Goal: Information Seeking & Learning: Learn about a topic

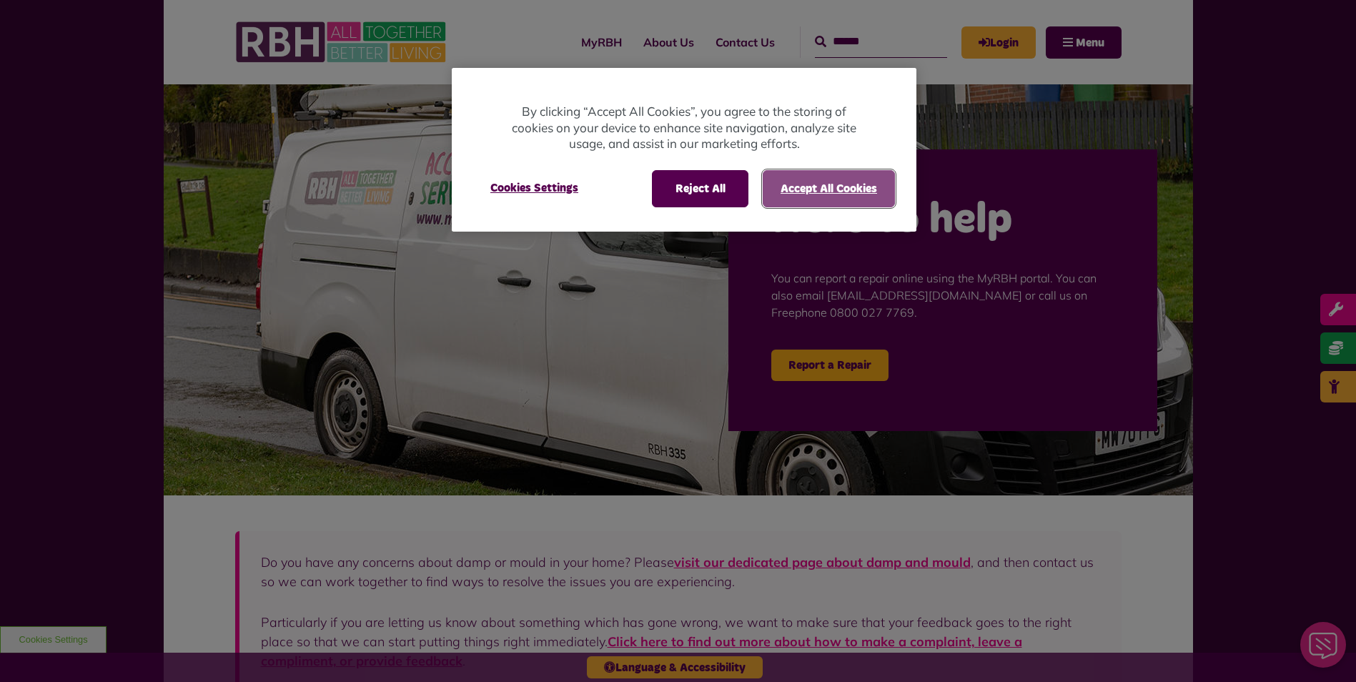
click at [786, 182] on button "Accept All Cookies" at bounding box center [829, 188] width 132 height 37
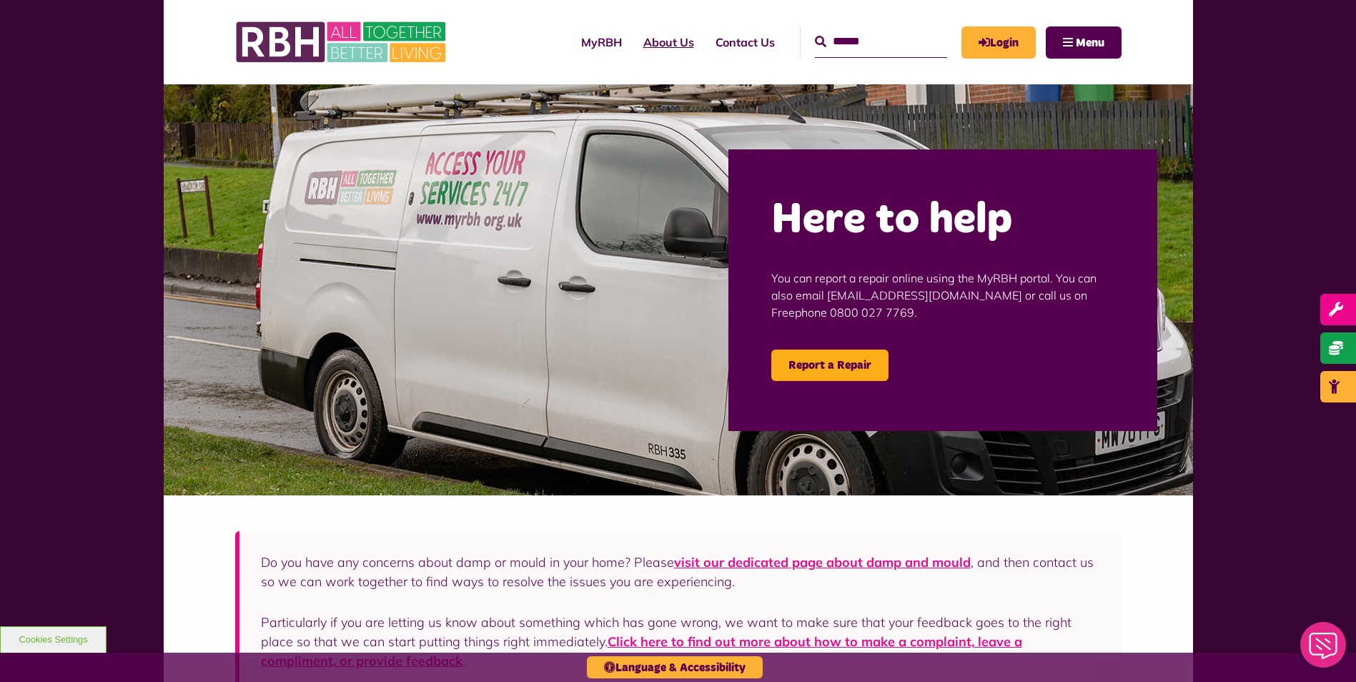
click at [660, 52] on link "About Us" at bounding box center [669, 42] width 72 height 39
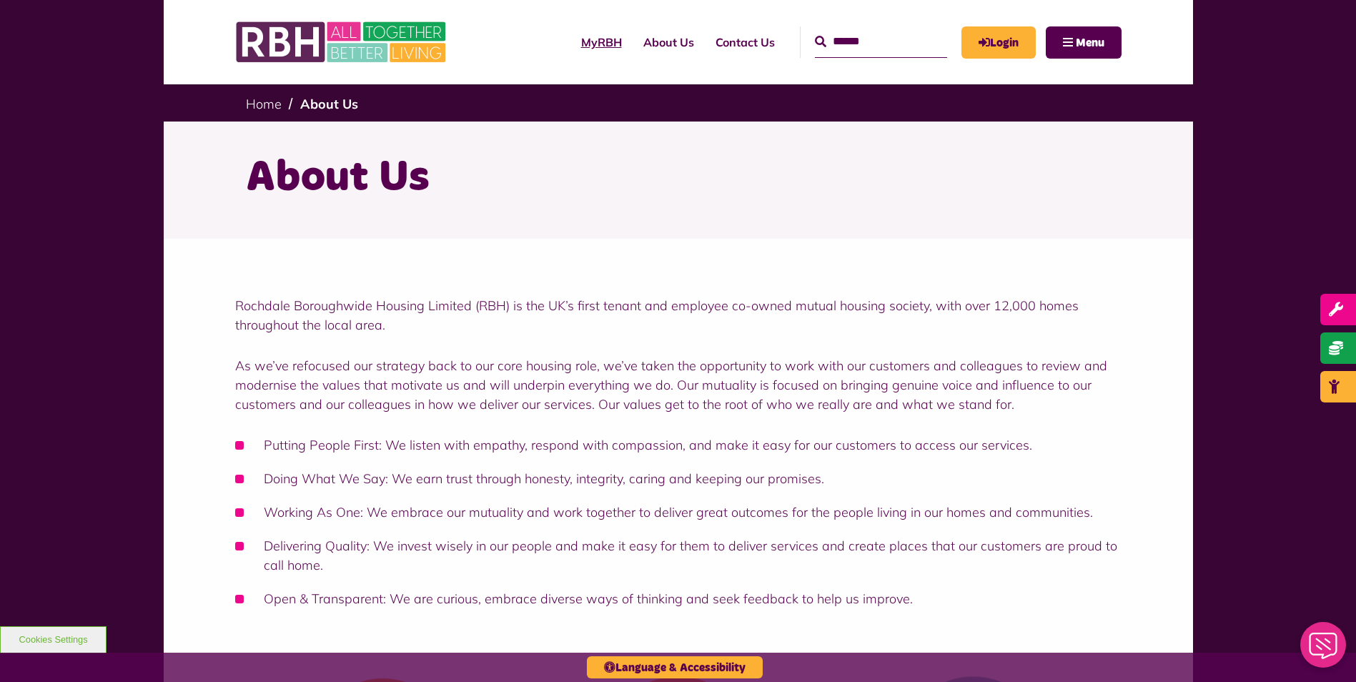
click at [590, 49] on link "MyRBH" at bounding box center [601, 42] width 62 height 39
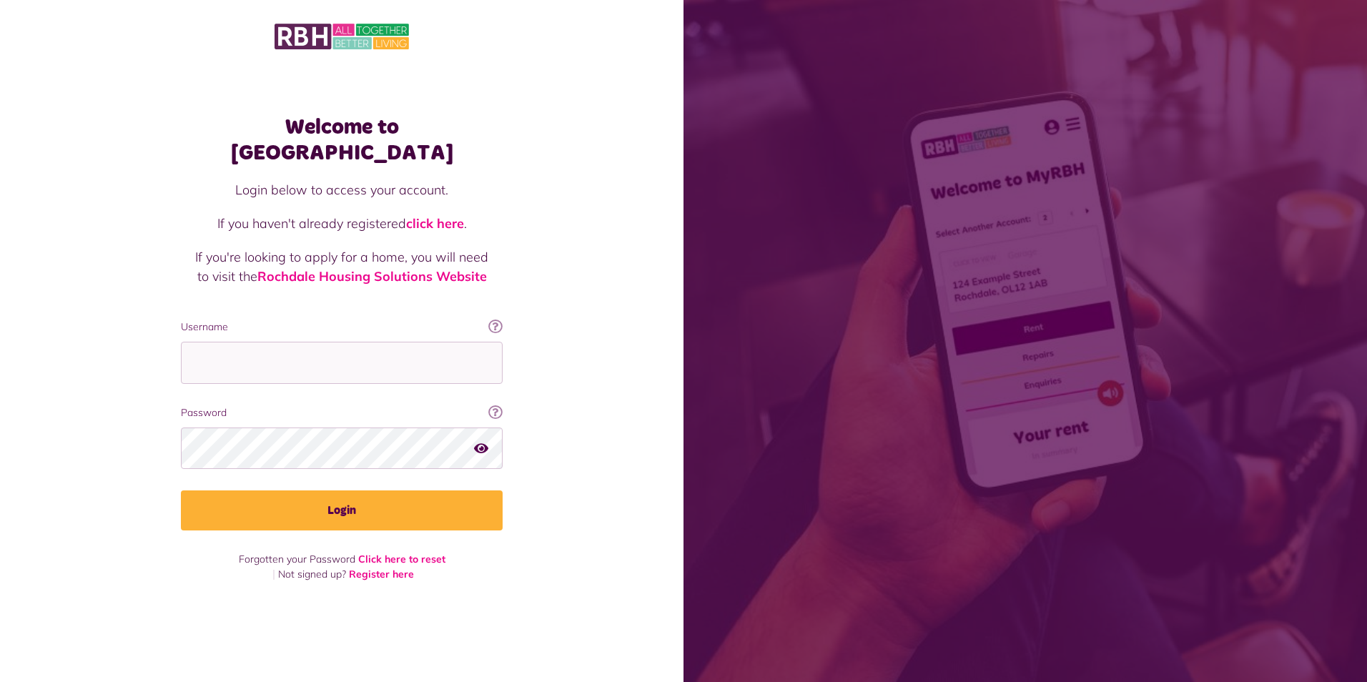
click at [850, 61] on span at bounding box center [1024, 341] width 683 height 682
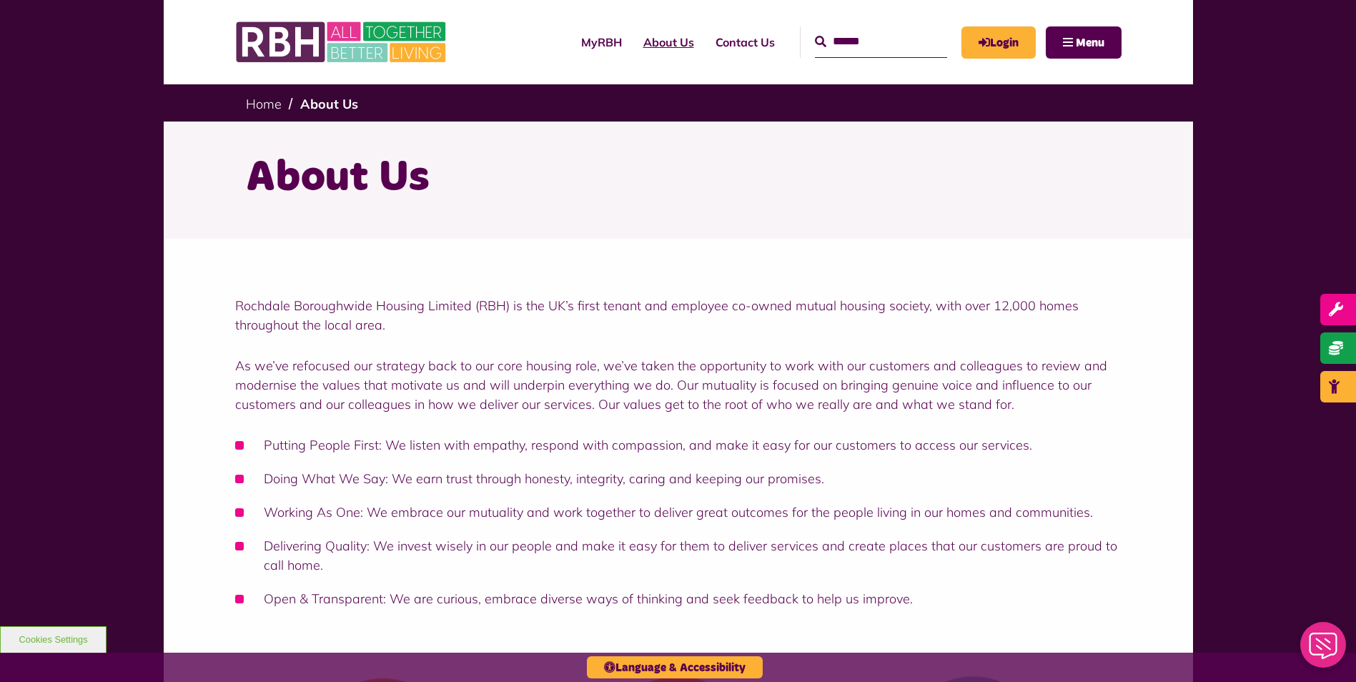
click at [655, 36] on link "About Us" at bounding box center [669, 42] width 72 height 39
click at [643, 50] on link "About Us" at bounding box center [669, 42] width 72 height 39
click at [643, 39] on link "About Us" at bounding box center [669, 42] width 72 height 39
click at [643, 50] on link "About Us" at bounding box center [669, 42] width 72 height 39
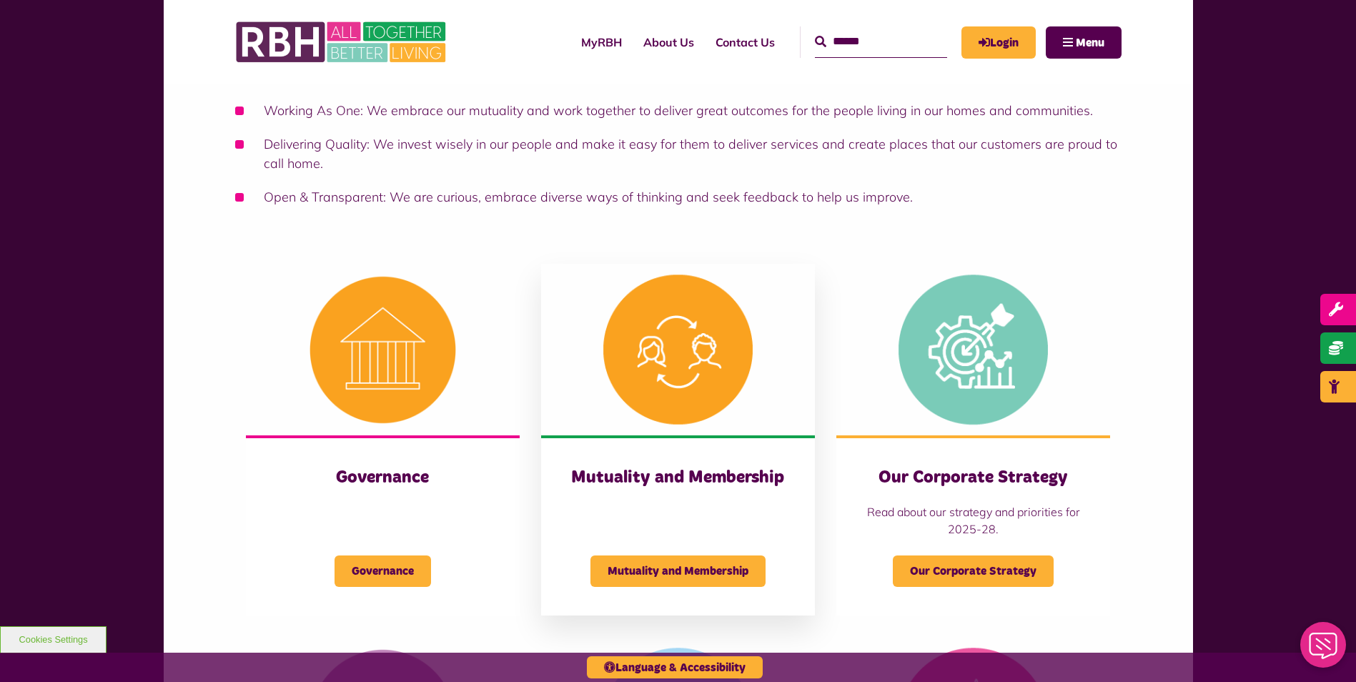
scroll to position [572, 0]
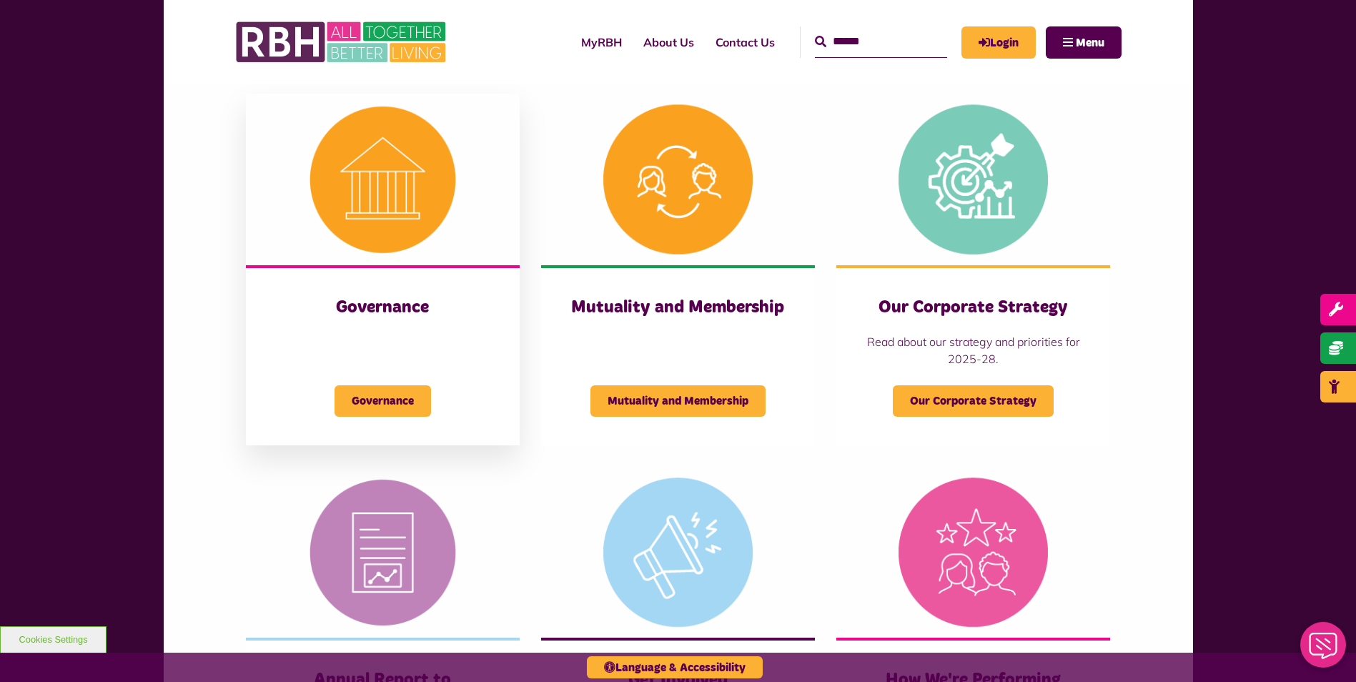
click at [372, 274] on div "Governance Governance" at bounding box center [383, 355] width 274 height 180
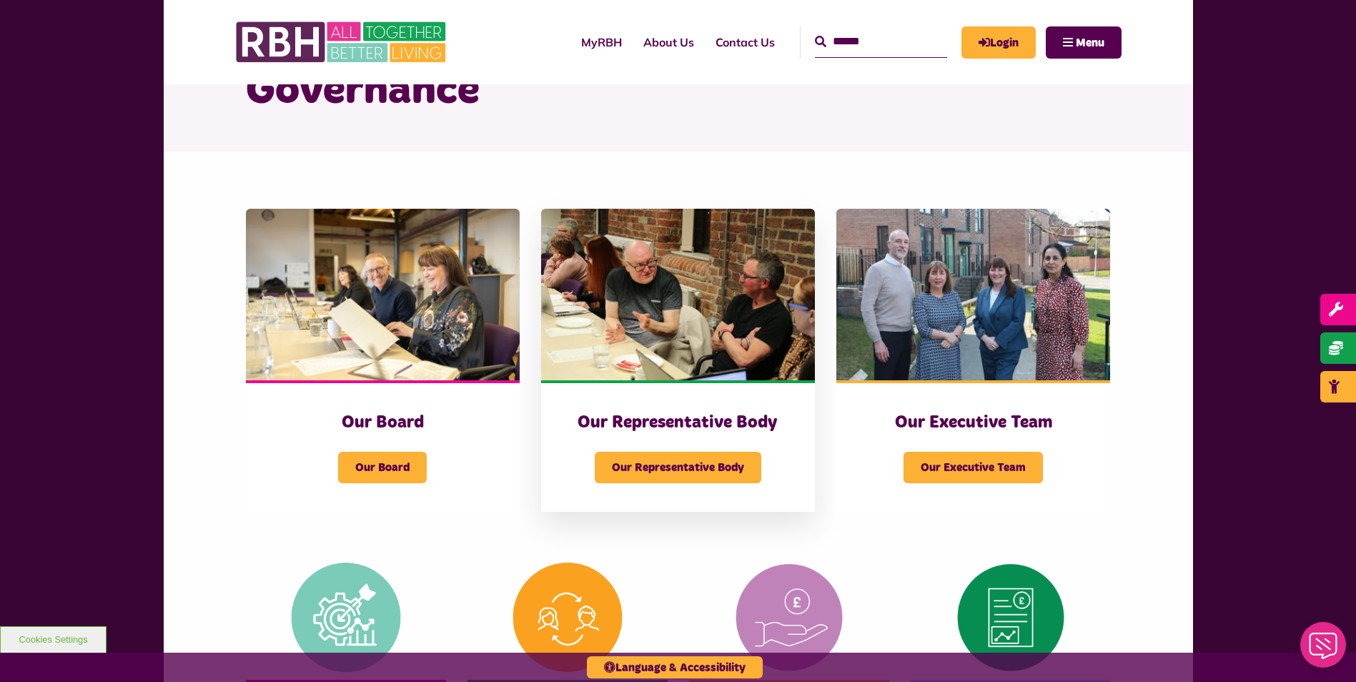
scroll to position [214, 0]
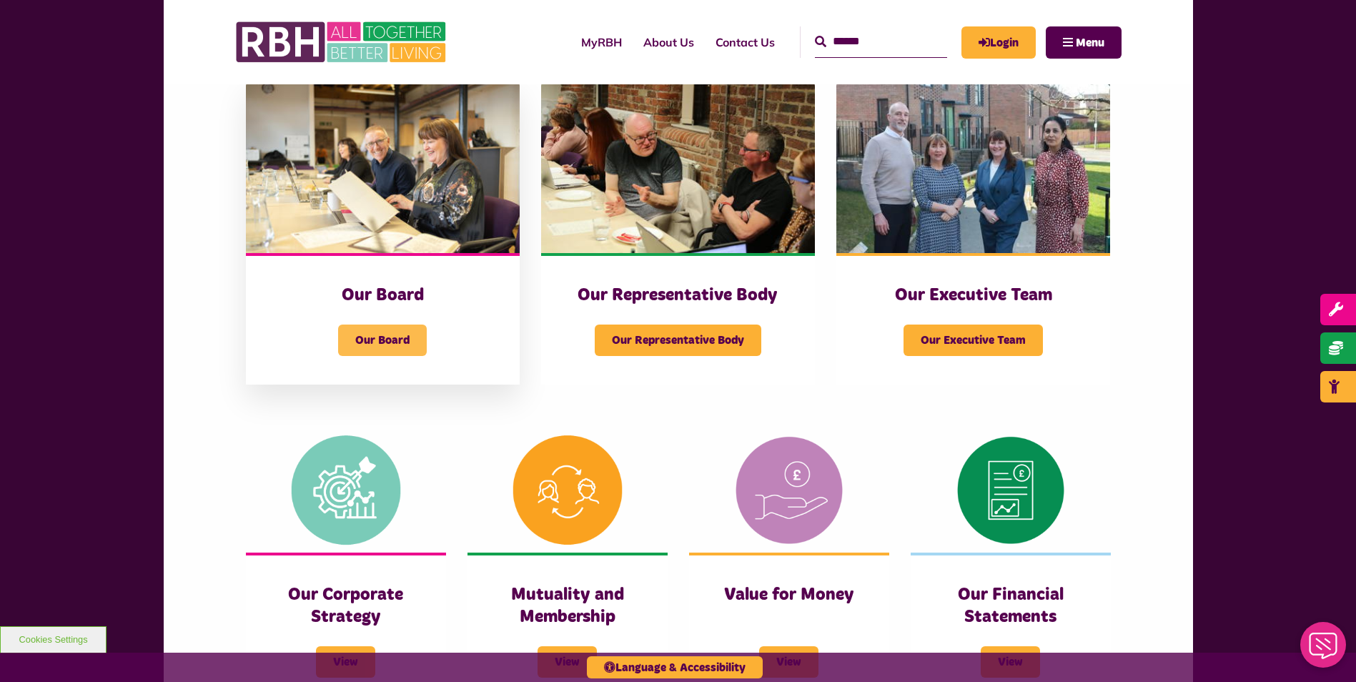
click at [382, 340] on span "Our Board" at bounding box center [382, 340] width 89 height 31
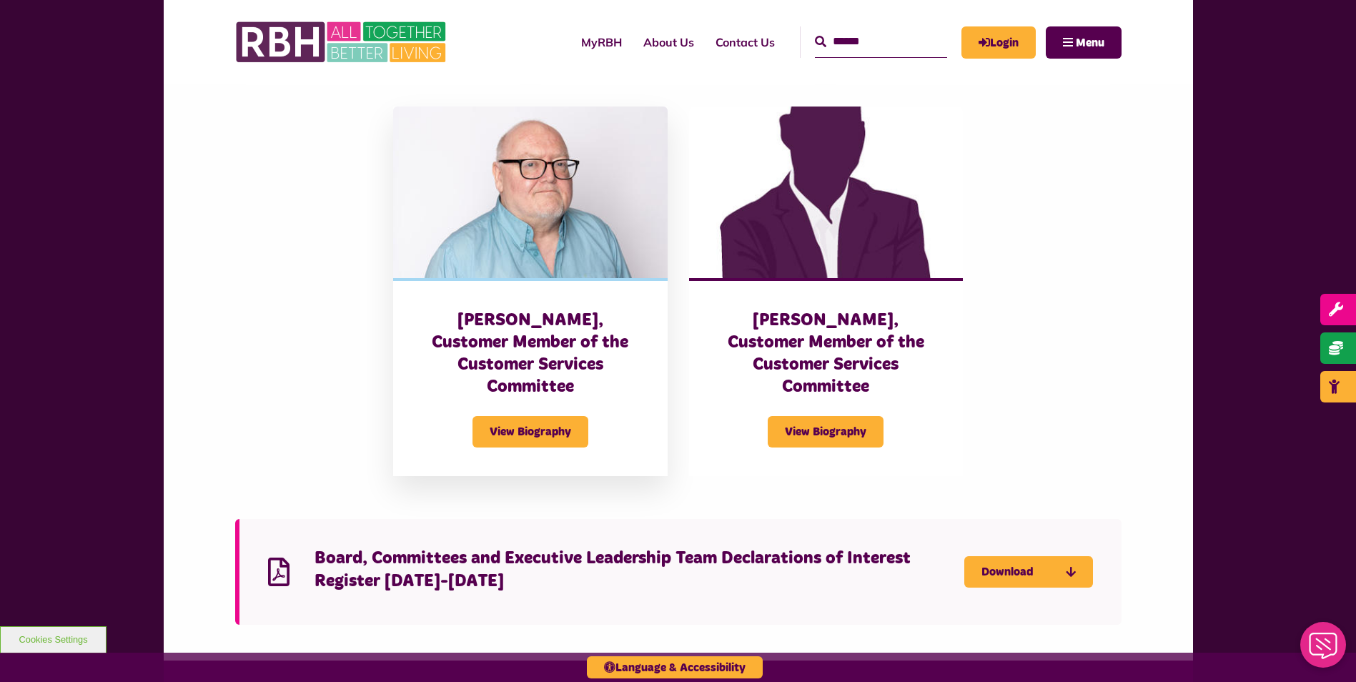
scroll to position [2793, 0]
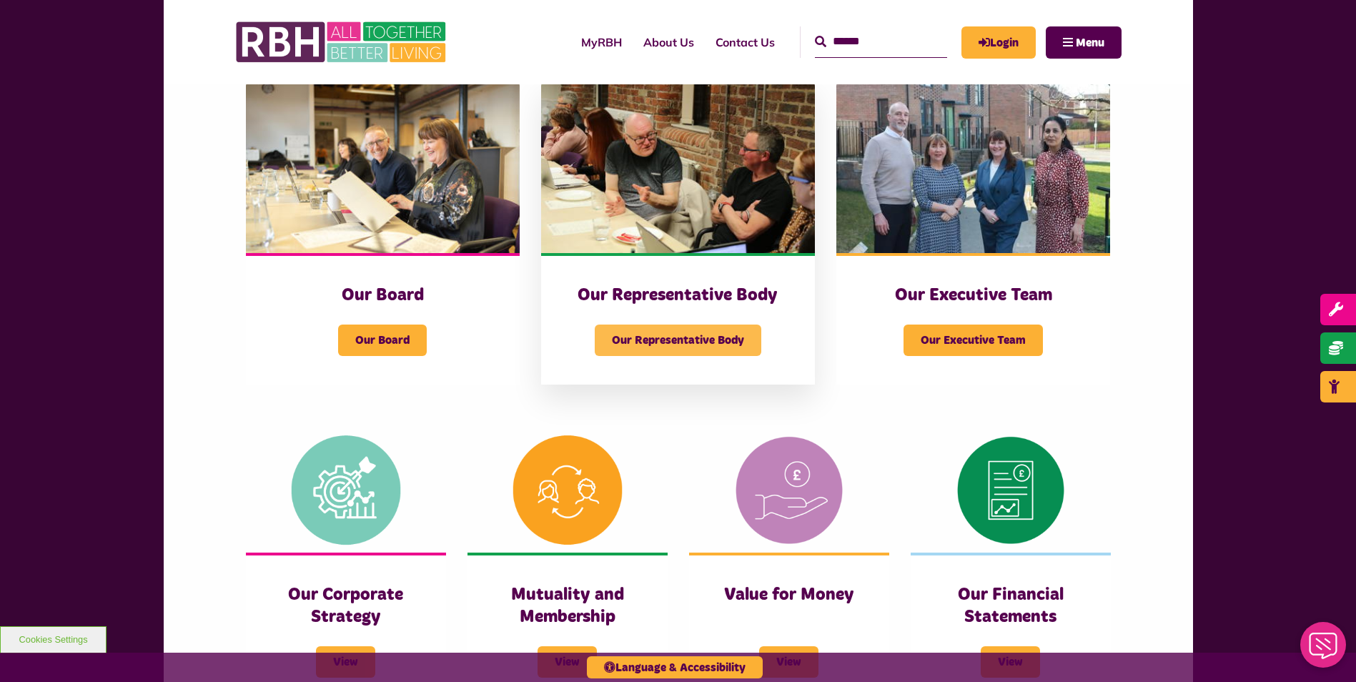
click at [670, 347] on span "Our Representative Body" at bounding box center [678, 340] width 167 height 31
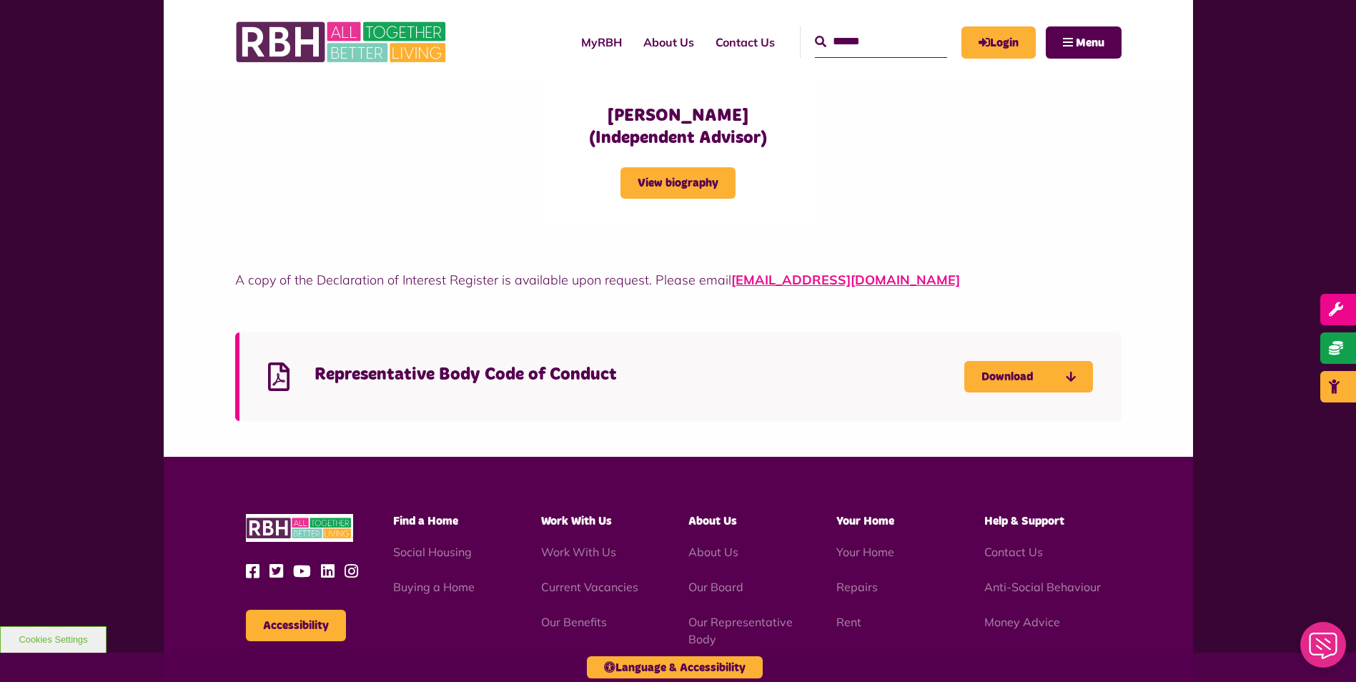
scroll to position [3976, 0]
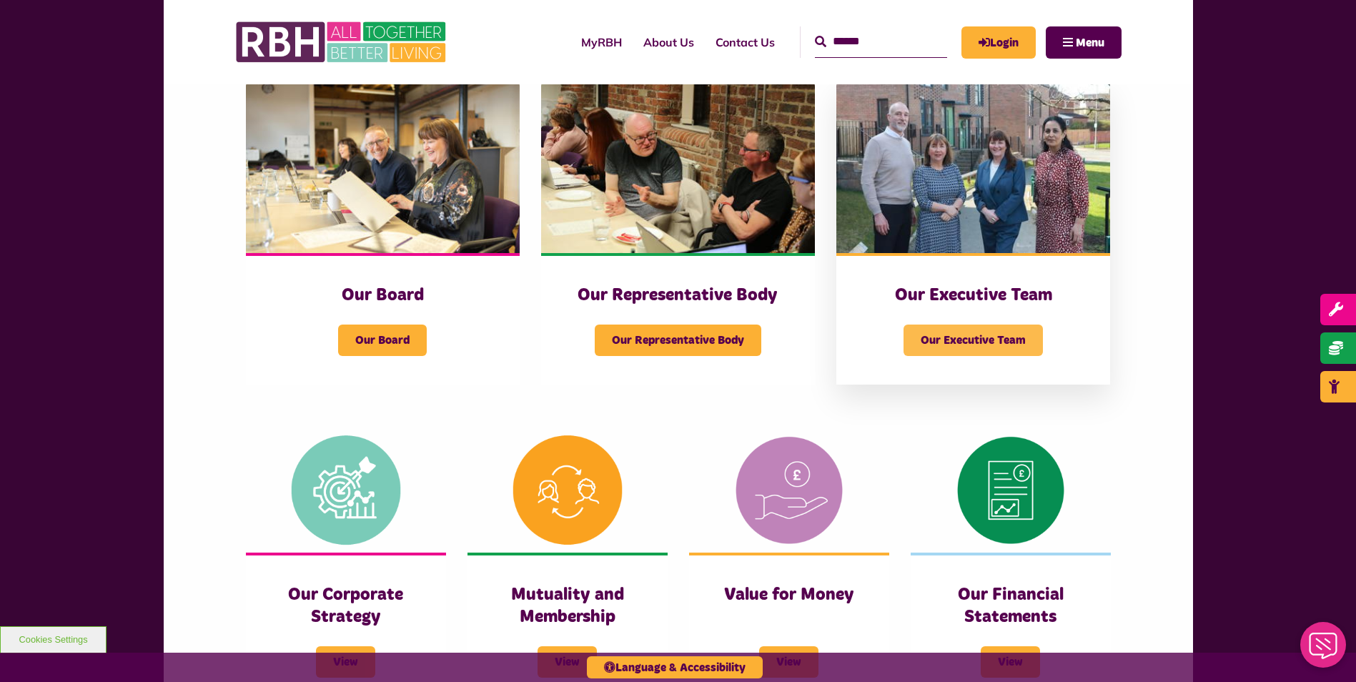
click at [974, 330] on span "Our Executive Team" at bounding box center [973, 340] width 139 height 31
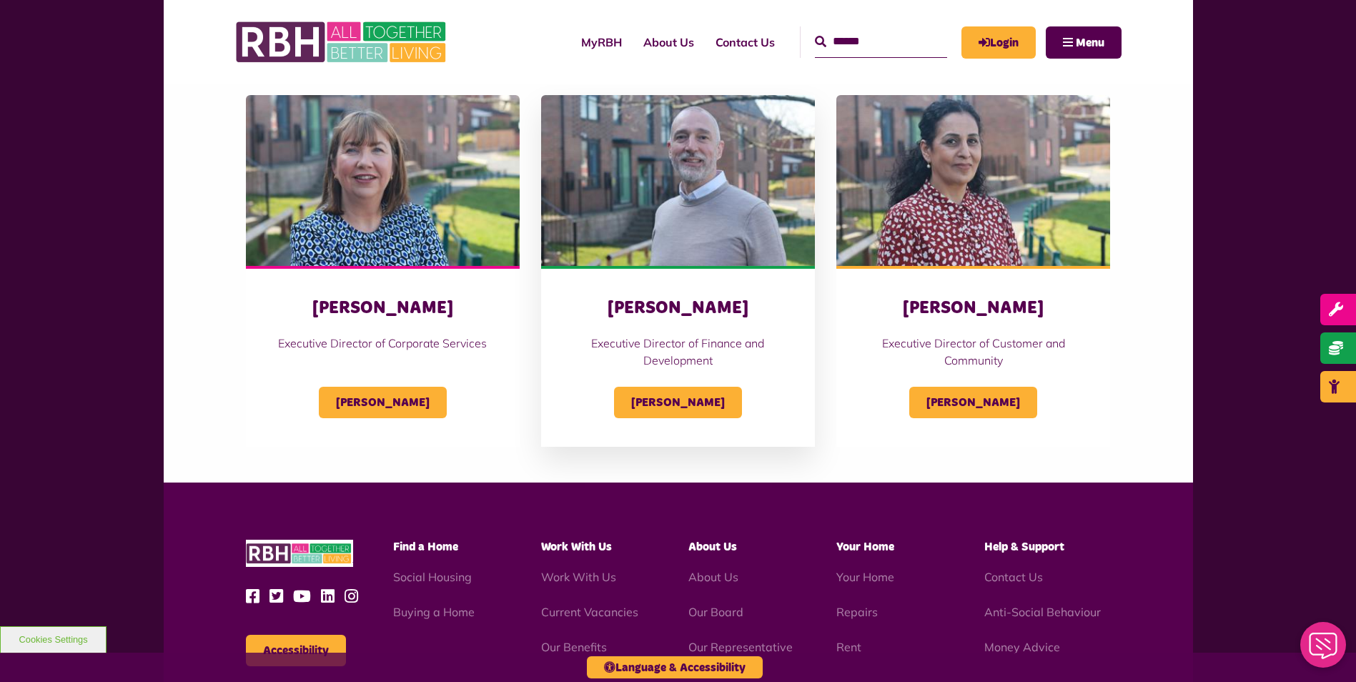
scroll to position [532, 0]
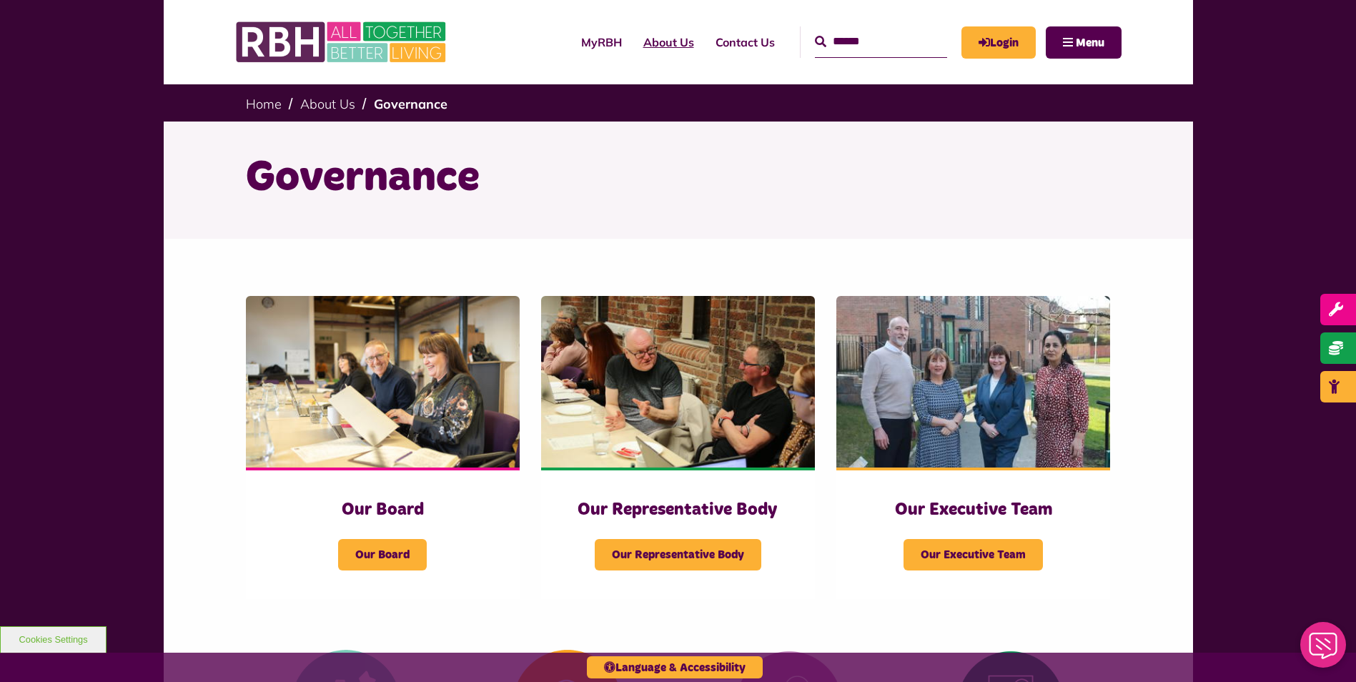
click at [655, 44] on link "About Us" at bounding box center [669, 42] width 72 height 39
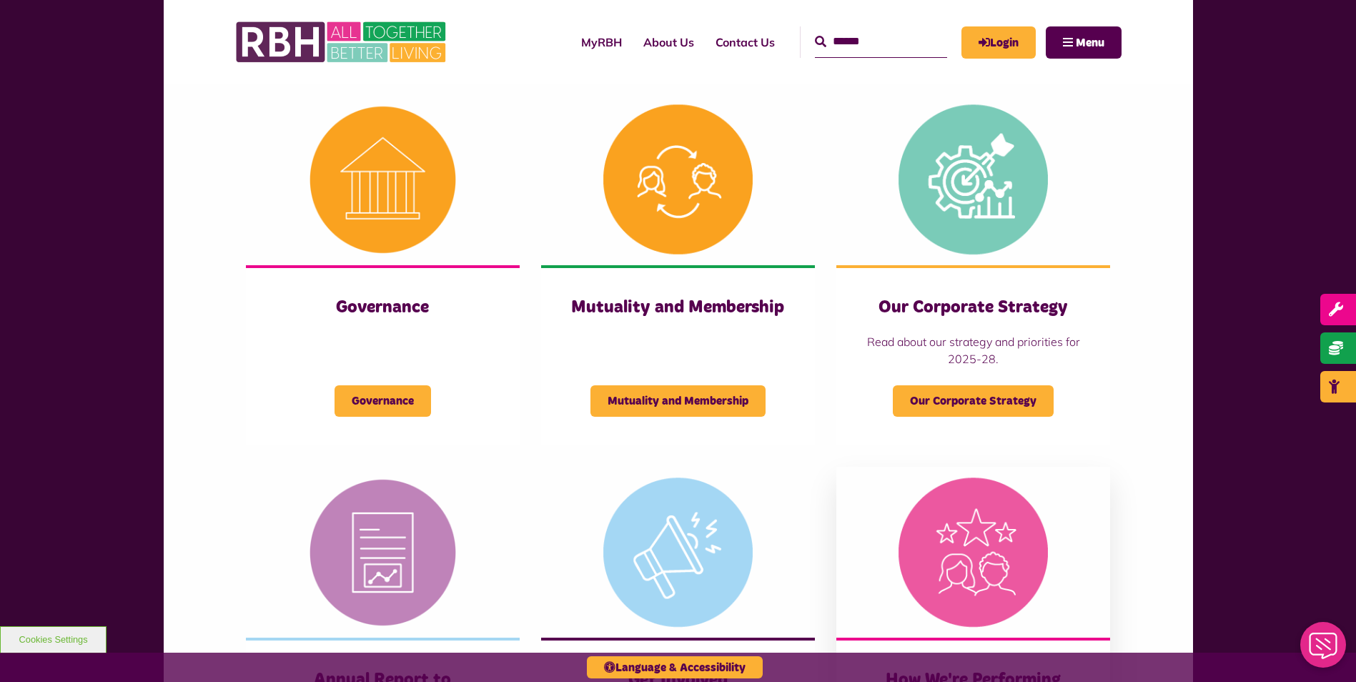
scroll to position [786, 0]
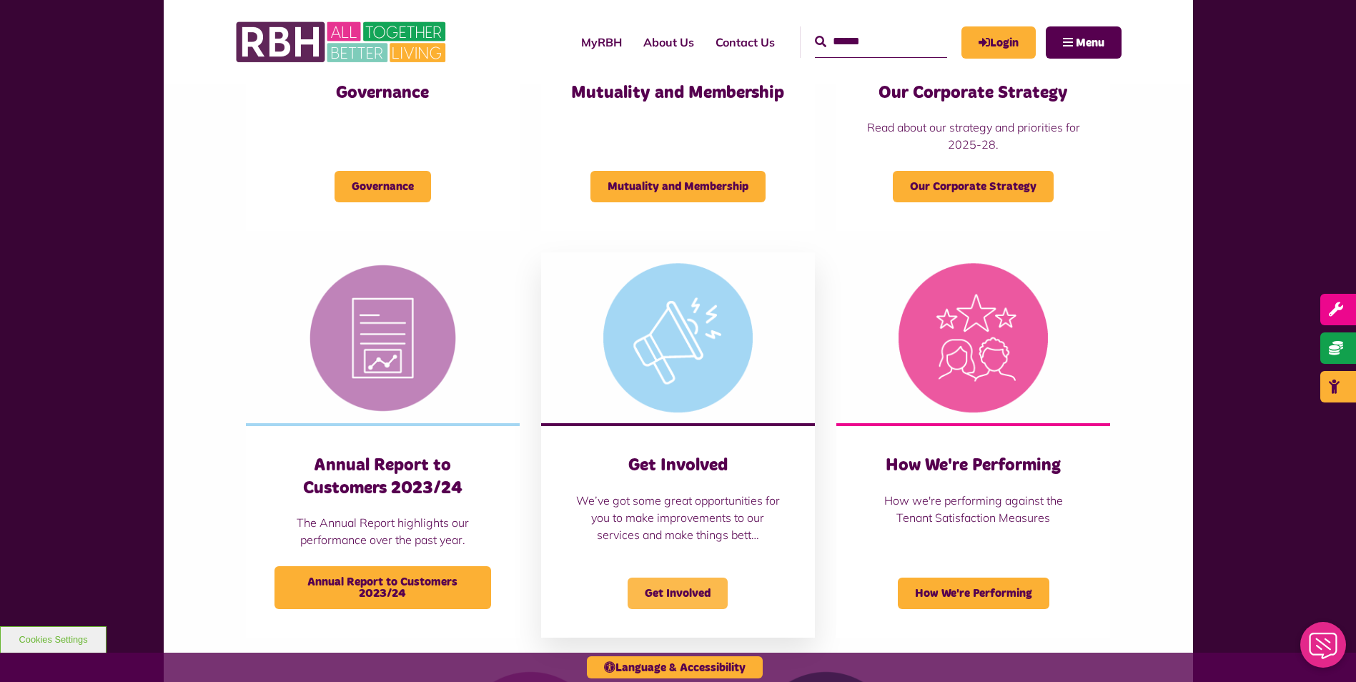
click at [703, 599] on span "Get Involved" at bounding box center [678, 593] width 100 height 31
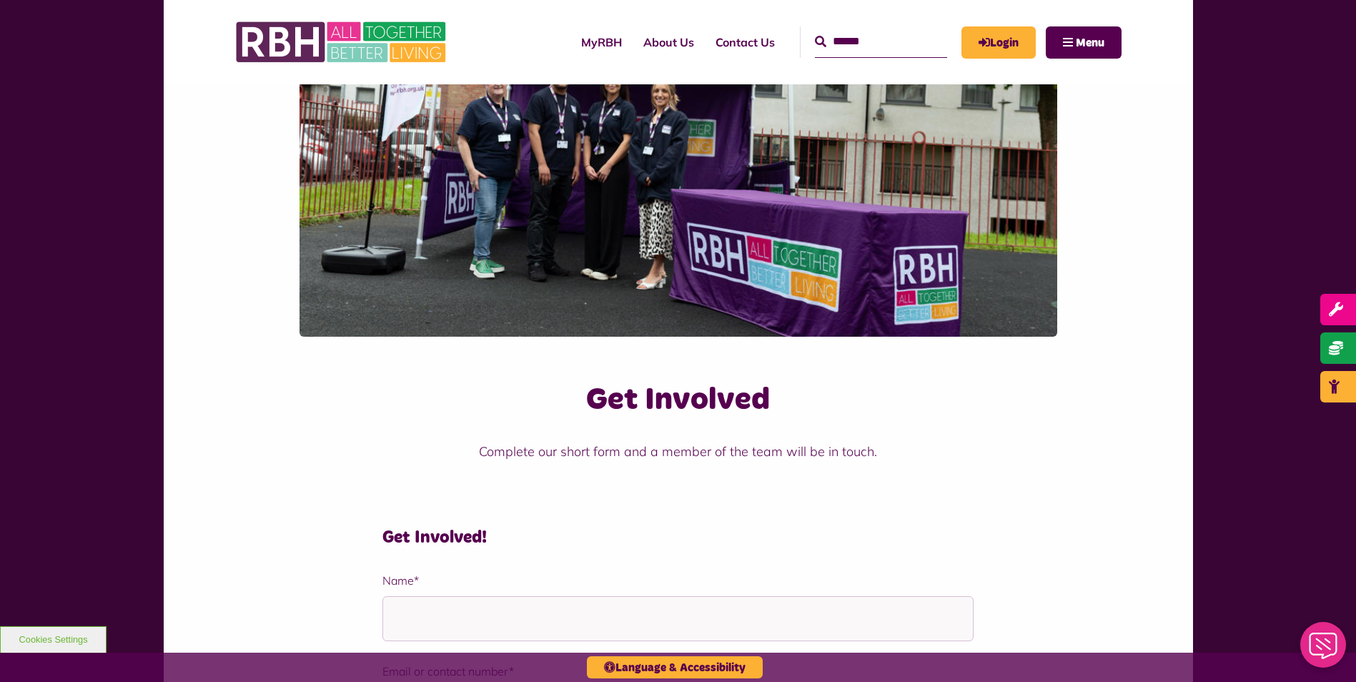
scroll to position [2287, 0]
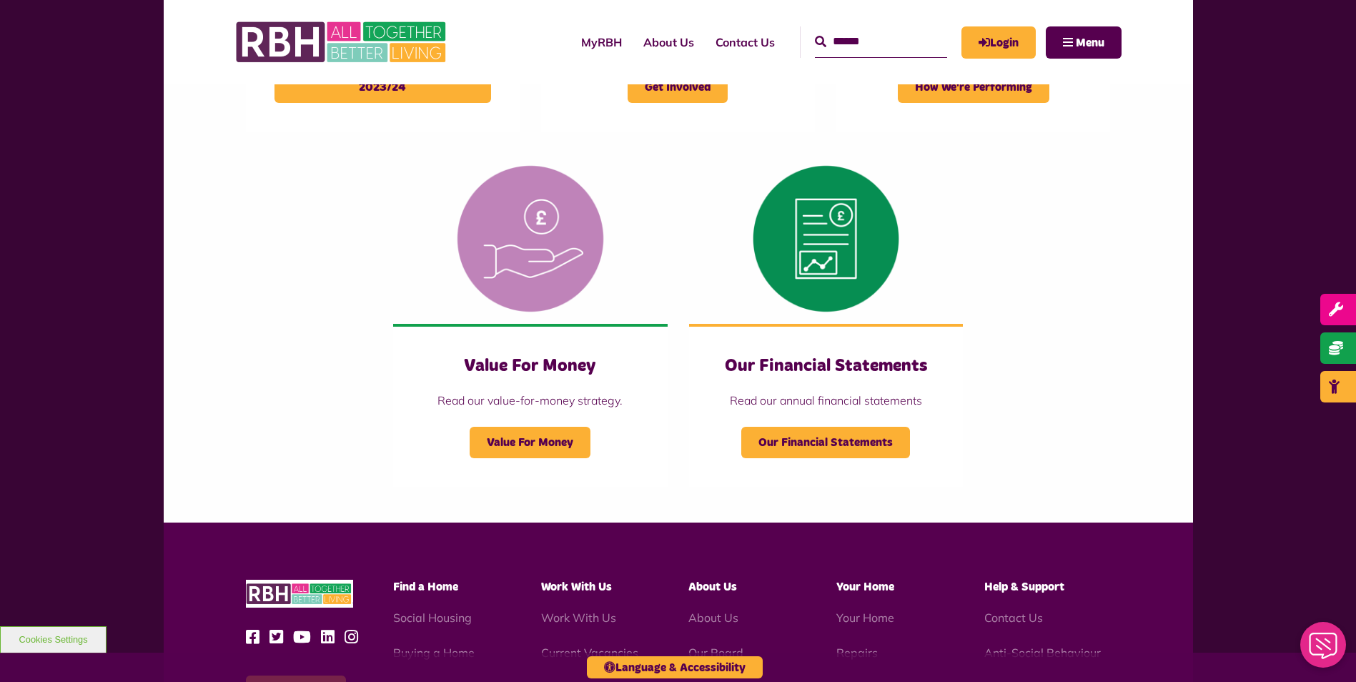
scroll to position [1501, 0]
